Goal: Participate in discussion

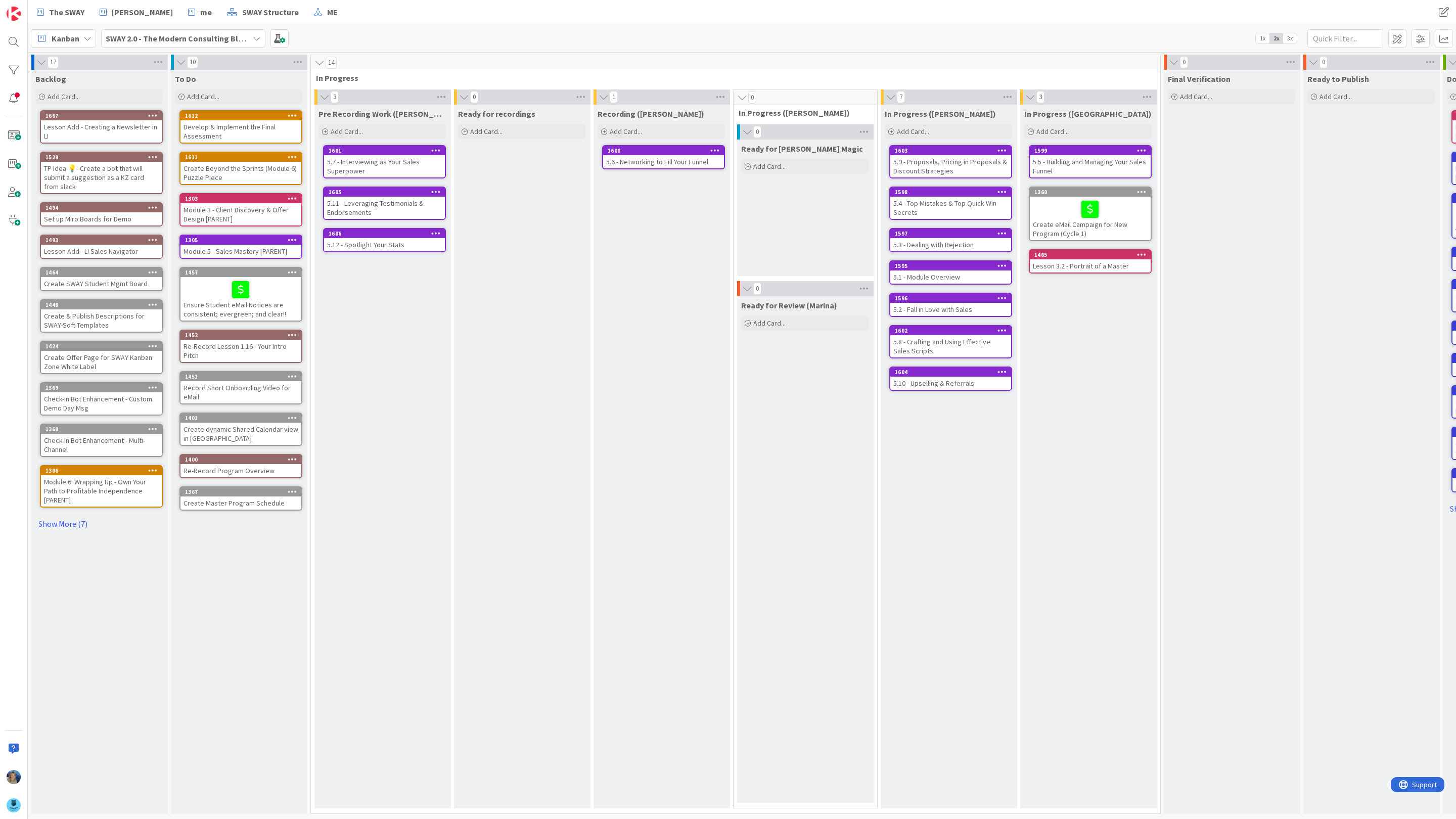
click at [651, 163] on div "5.6 - Networking to Fill Your Funnel" at bounding box center [663, 162] width 121 height 13
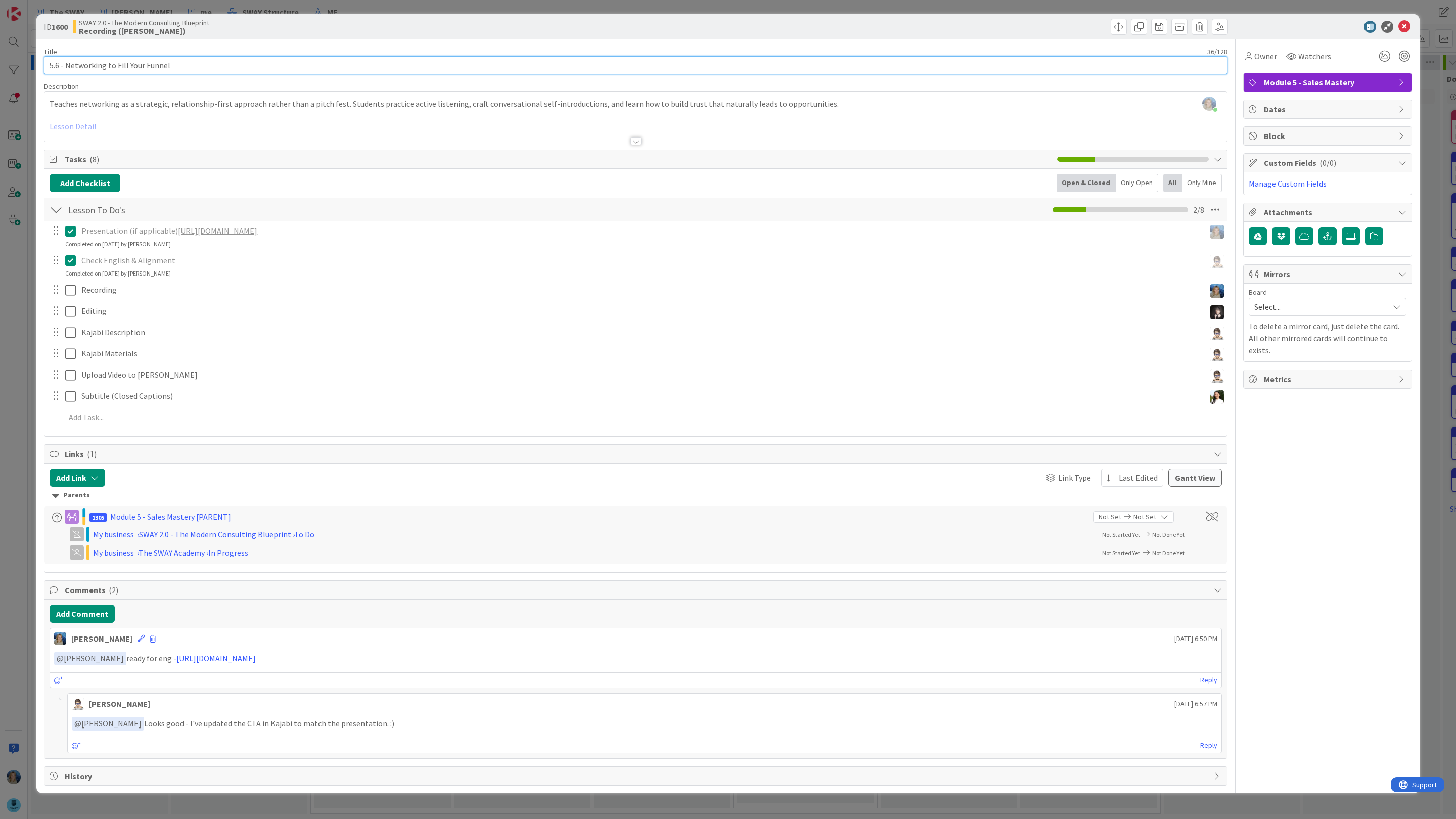
drag, startPoint x: 198, startPoint y: 65, endPoint x: 38, endPoint y: 69, distance: 160.0
click at [38, 69] on div "ID 1600 SWAY 2.0 - The Modern Consulting Blueprint Recording (Marina) Title 36 …" at bounding box center [728, 403] width 1383 height 779
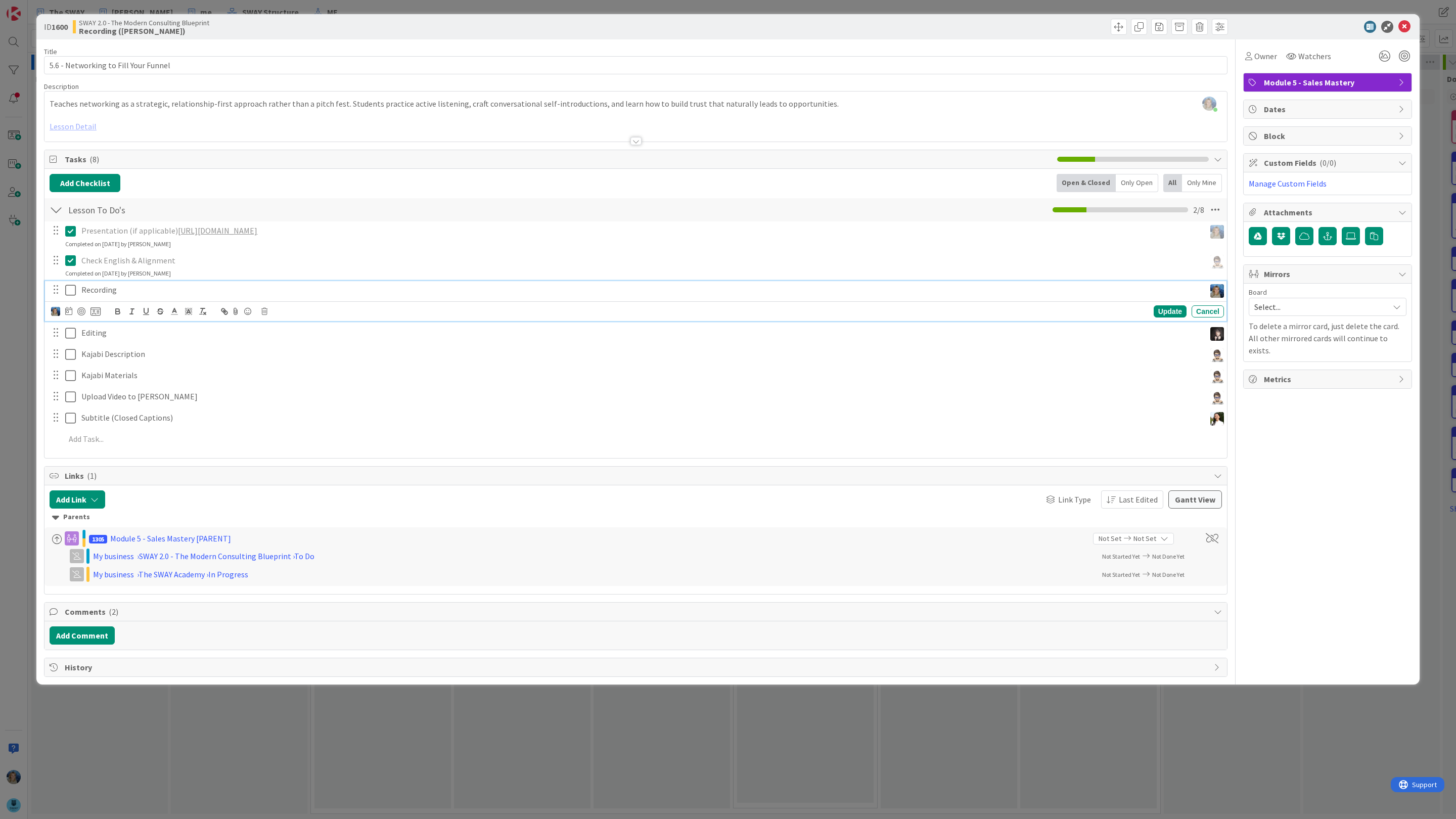
click at [153, 287] on p "Recording" at bounding box center [641, 290] width 1119 height 12
click at [89, 642] on button "Add Comment" at bounding box center [82, 635] width 65 height 18
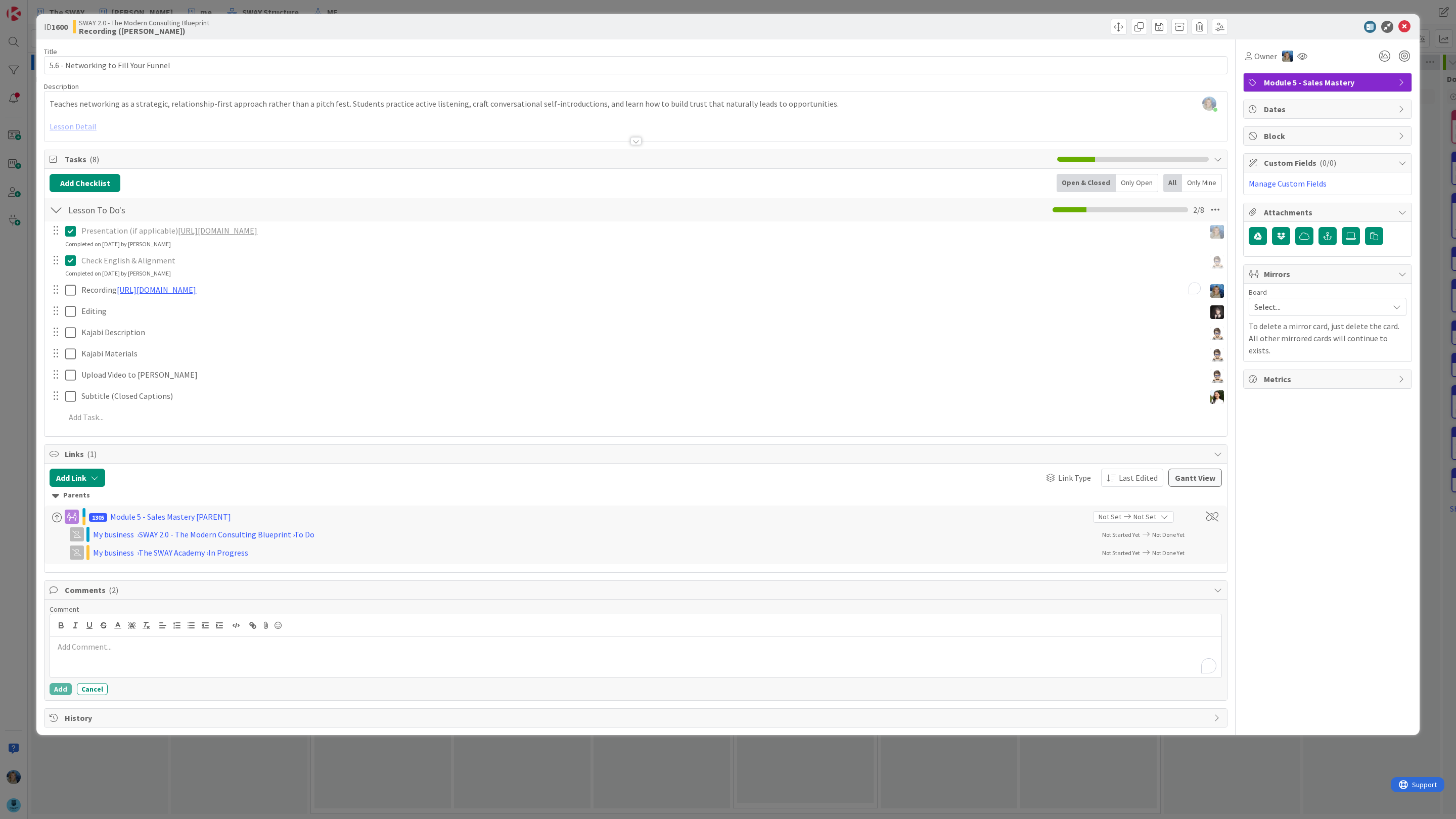
click at [109, 653] on p "To enrich screen reader interactions, please activate Accessibility in Grammarl…" at bounding box center [636, 647] width 1163 height 12
click at [128, 765] on li "[PERSON_NAME]" at bounding box center [135, 763] width 161 height 19
click at [156, 651] on p "﻿ @ [PERSON_NAME] ﻿ ready for your feedback - [URL][DOMAIN_NAME]" at bounding box center [636, 647] width 1163 height 14
click at [59, 694] on button "Add" at bounding box center [61, 689] width 22 height 12
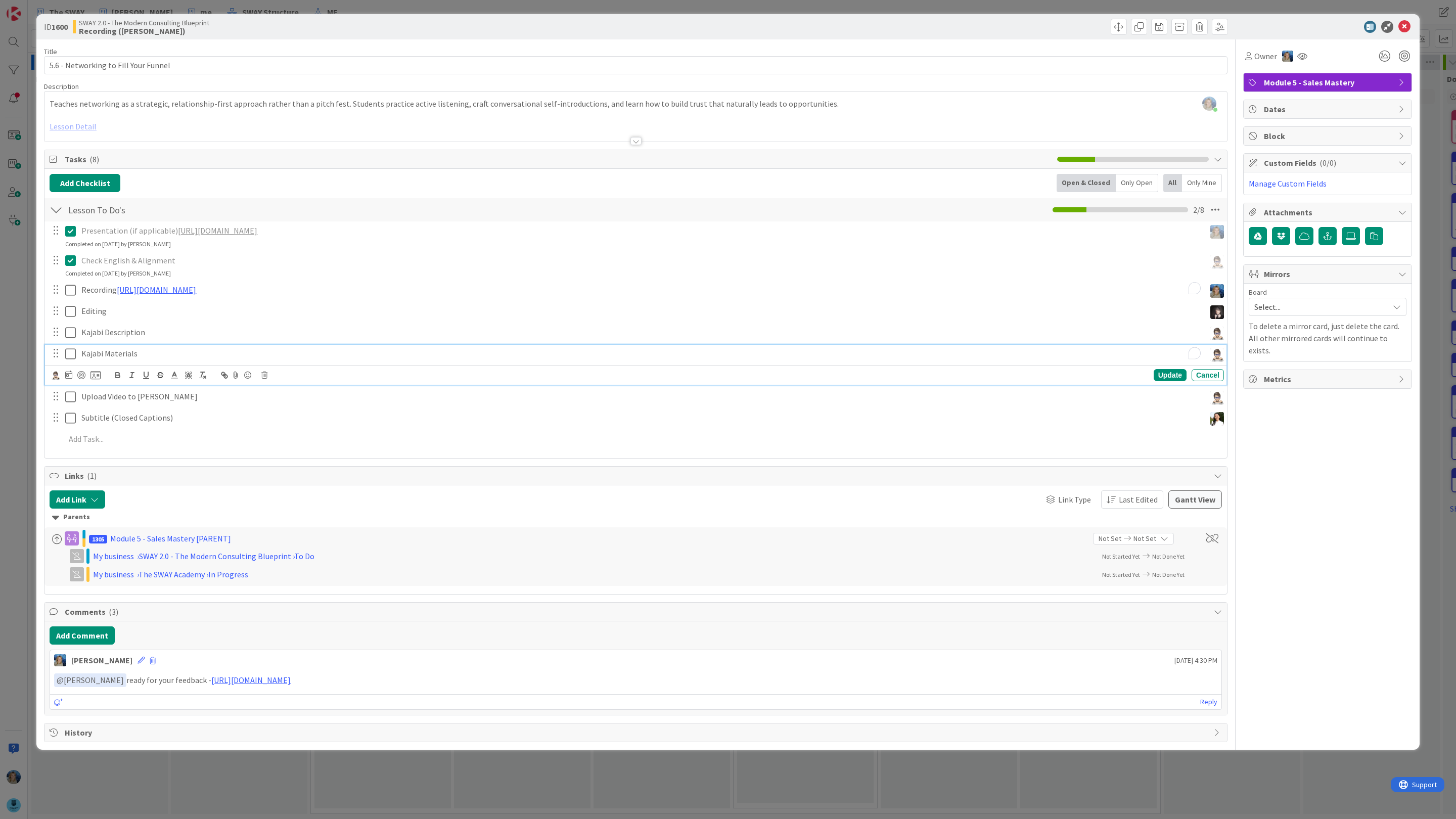
click at [331, 349] on p "Kajabi Materials" at bounding box center [641, 353] width 1119 height 12
click at [1406, 25] on icon at bounding box center [1404, 27] width 12 height 12
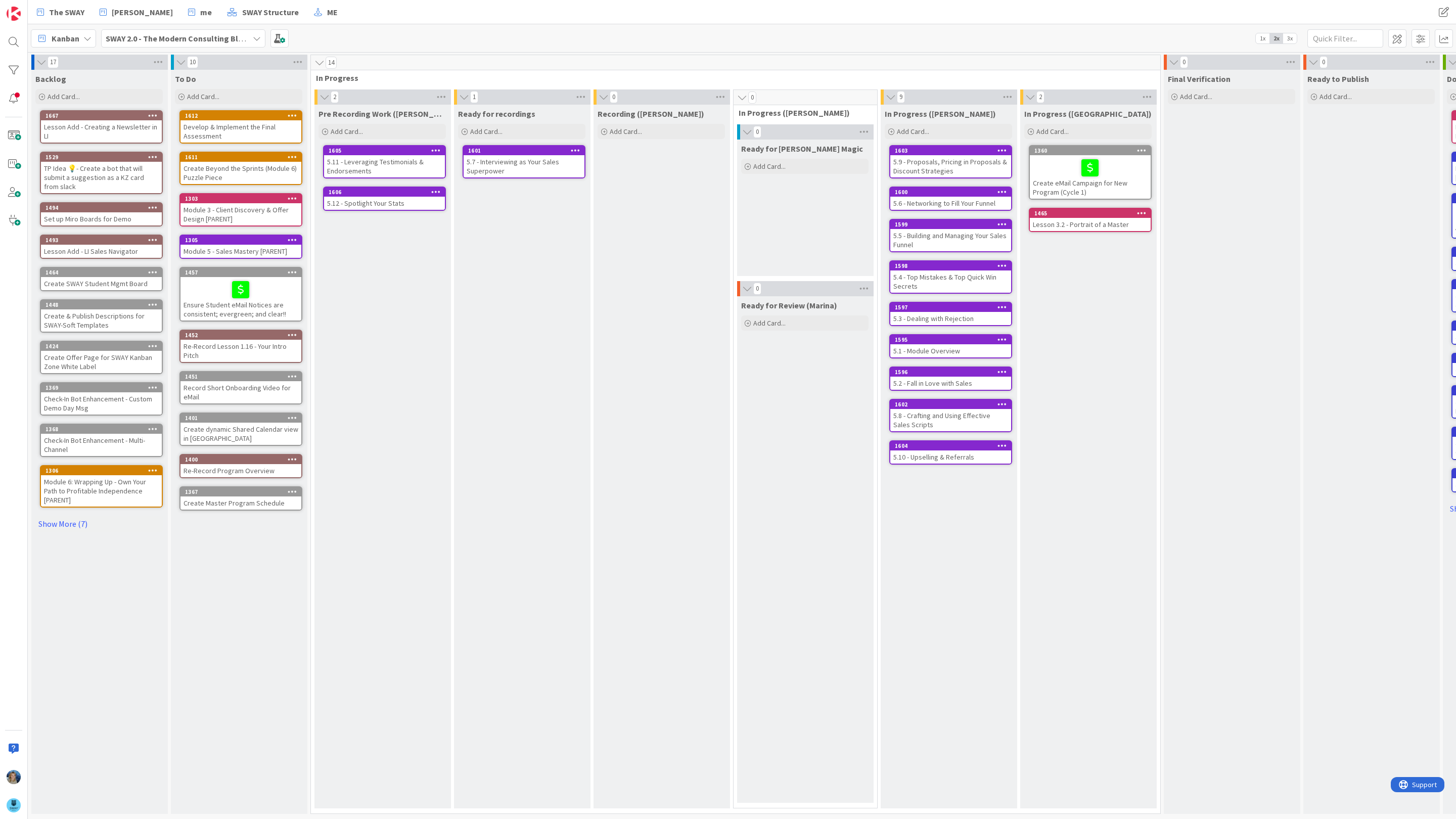
drag, startPoint x: 342, startPoint y: 158, endPoint x: 0, endPoint y: 377, distance: 406.1
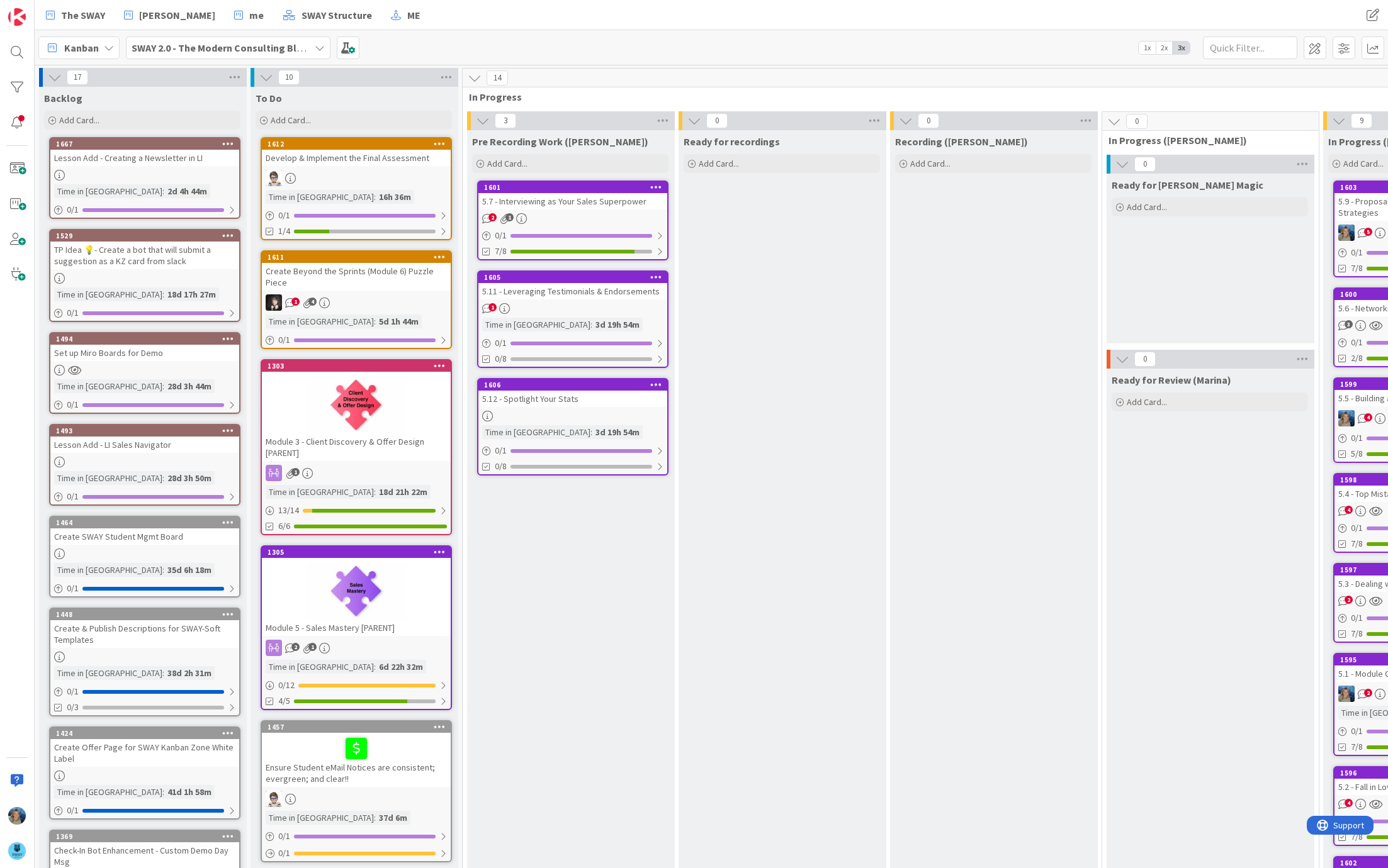
scroll to position [0, 491]
